Goal: Browse casually: Explore the website without a specific task or goal

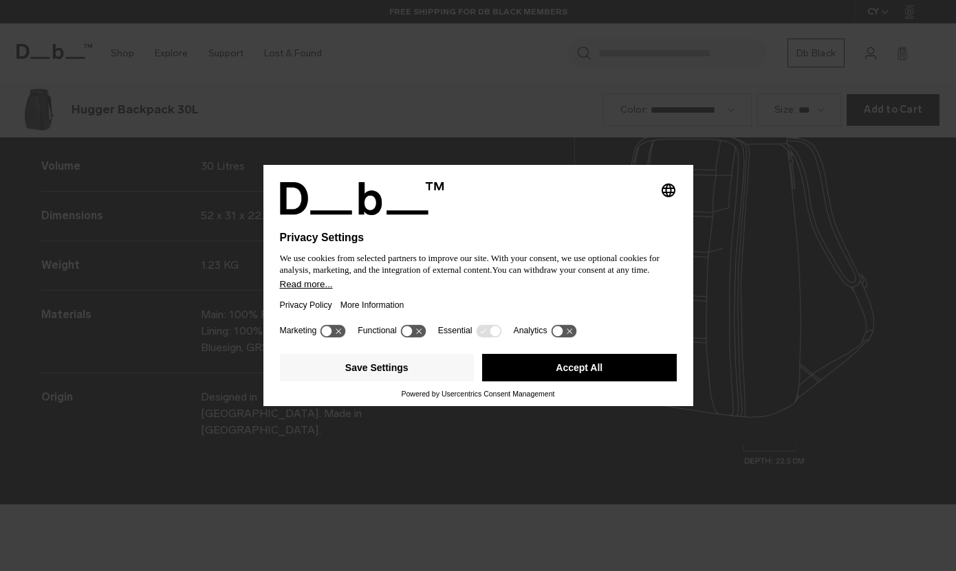
scroll to position [1714, 0]
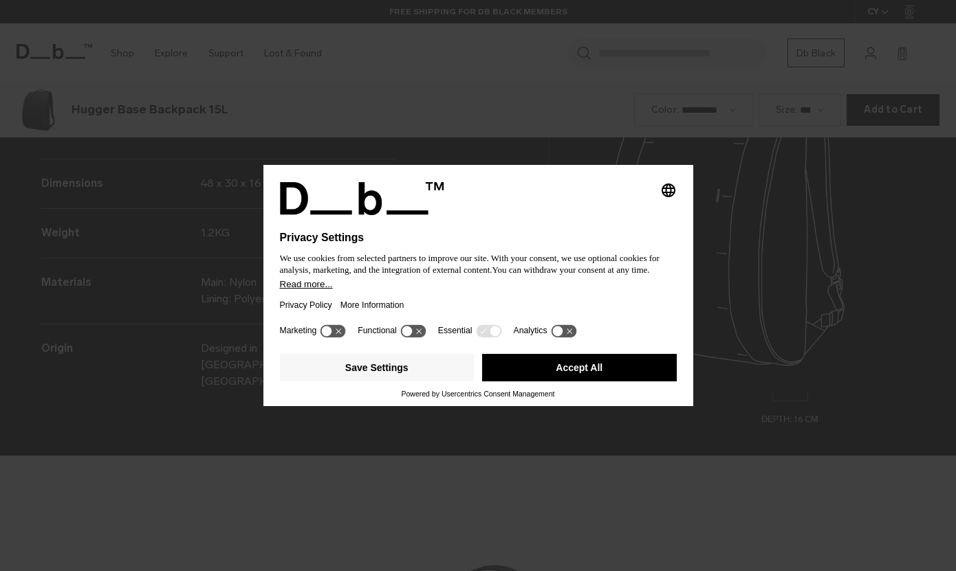
scroll to position [1714, 0]
